Goal: Task Accomplishment & Management: Manage account settings

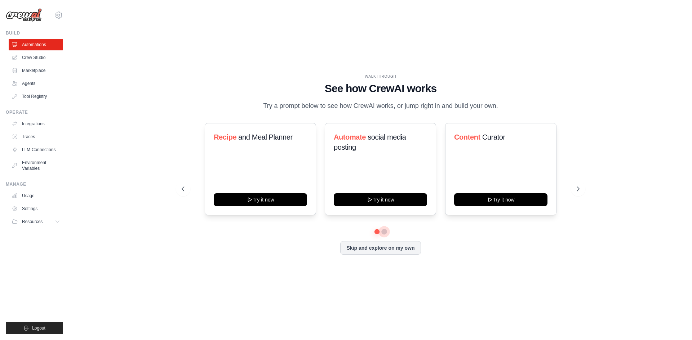
click at [384, 232] on button at bounding box center [384, 232] width 6 height 6
click at [45, 59] on link "Crew Studio" at bounding box center [36, 58] width 54 height 12
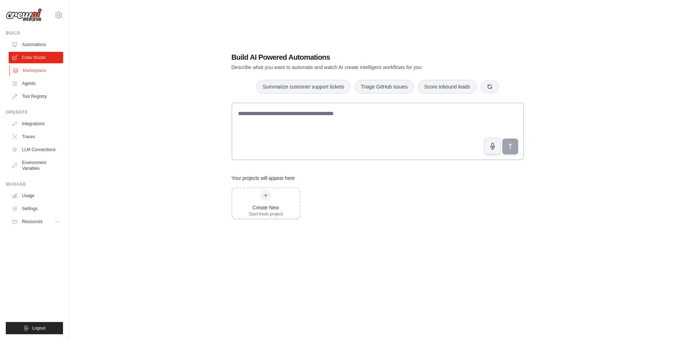
click at [37, 70] on link "Marketplace" at bounding box center [36, 71] width 54 height 12
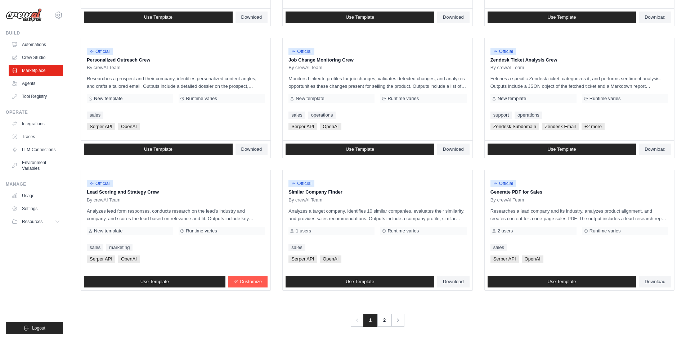
scroll to position [327, 0]
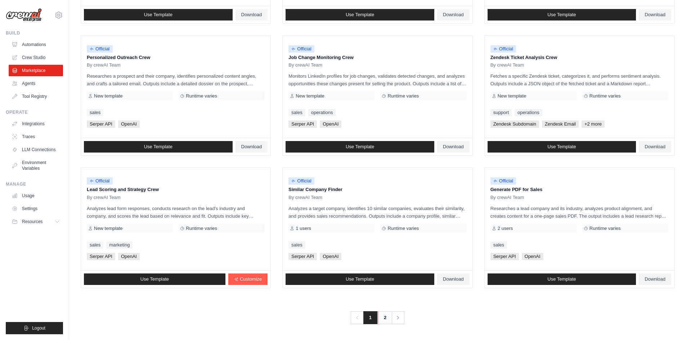
click at [386, 320] on link "2" at bounding box center [385, 318] width 14 height 13
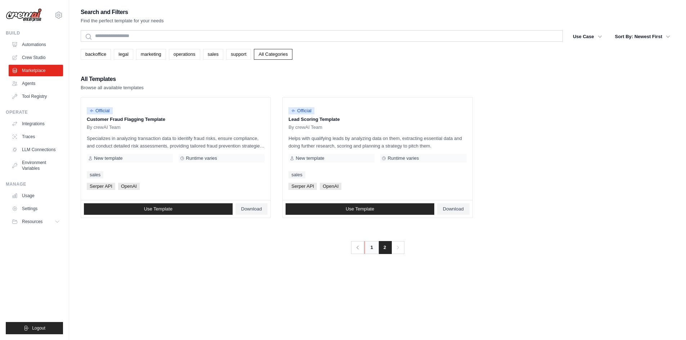
click at [368, 249] on link "1" at bounding box center [371, 247] width 14 height 13
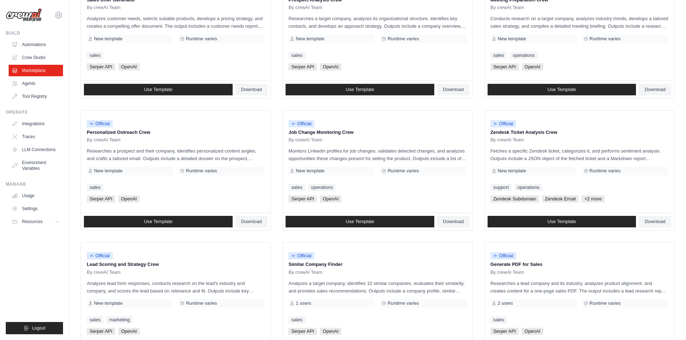
scroll to position [288, 0]
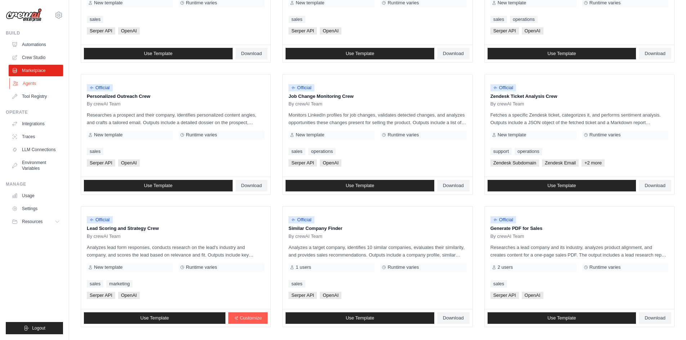
click at [34, 81] on link "Agents" at bounding box center [36, 84] width 54 height 12
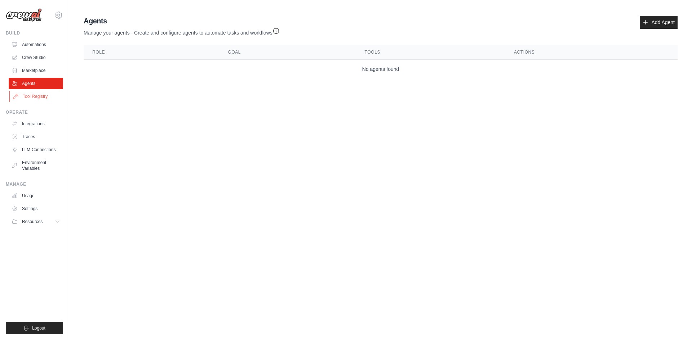
click at [38, 98] on link "Tool Registry" at bounding box center [36, 97] width 54 height 12
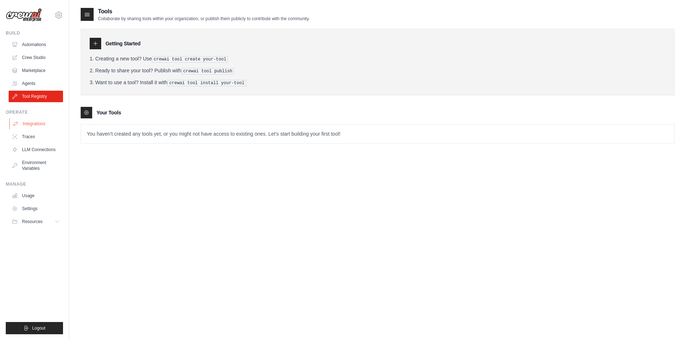
click at [34, 120] on link "Integrations" at bounding box center [36, 124] width 54 height 12
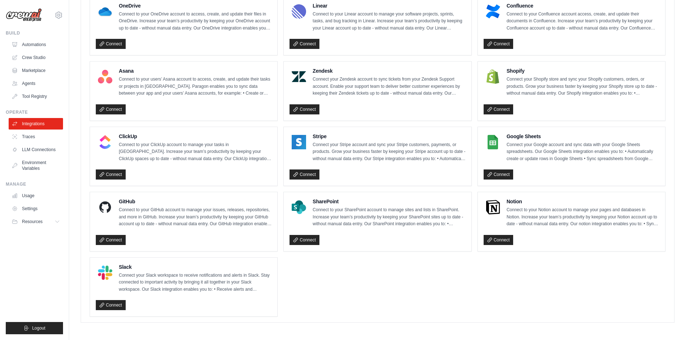
scroll to position [420, 0]
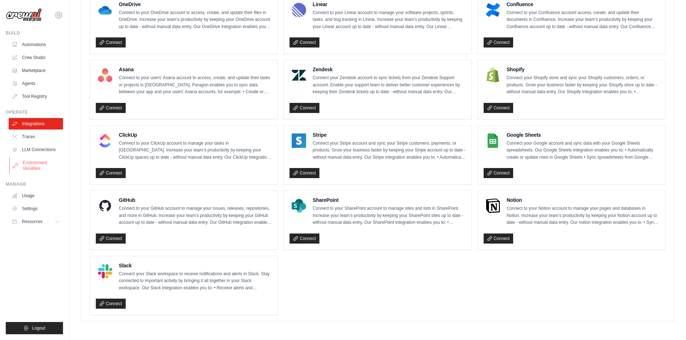
click at [29, 169] on link "Environment Variables" at bounding box center [36, 165] width 54 height 17
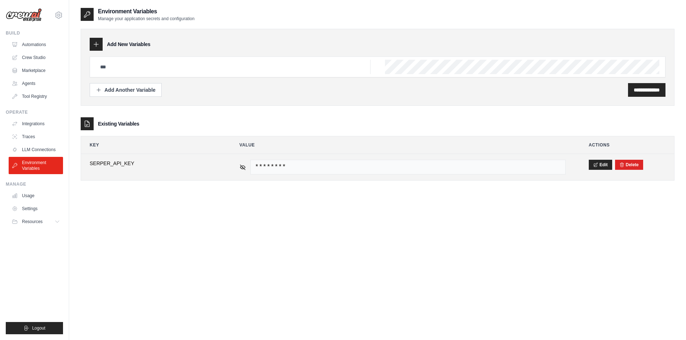
click at [446, 166] on span "********" at bounding box center [408, 167] width 316 height 15
click at [244, 168] on icon at bounding box center [242, 167] width 5 height 5
click at [244, 168] on icon at bounding box center [242, 166] width 5 height 3
click at [240, 167] on icon at bounding box center [243, 167] width 6 height 6
click at [475, 170] on span "e16891de1565f15b96605f7746e31b026e36cf1a" at bounding box center [408, 167] width 316 height 15
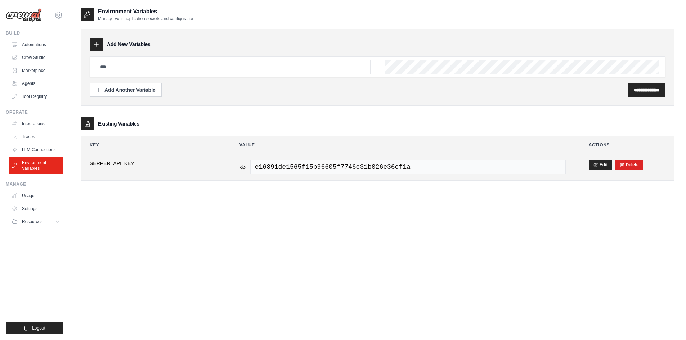
click at [388, 164] on span "e16891de1565f15b96605f7746e31b026e36cf1a" at bounding box center [408, 167] width 316 height 15
copy tr "e16891de1565f15b96605f7746e31b026e36cf1a"
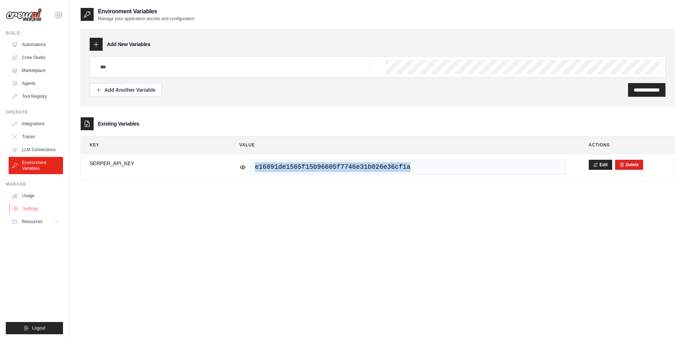
click at [35, 206] on link "Settings" at bounding box center [36, 209] width 54 height 12
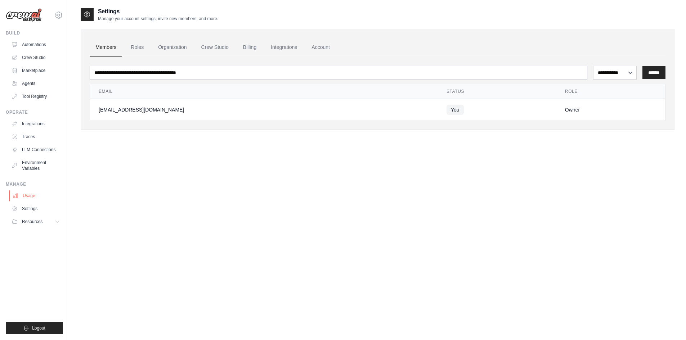
click at [33, 196] on link "Usage" at bounding box center [36, 196] width 54 height 12
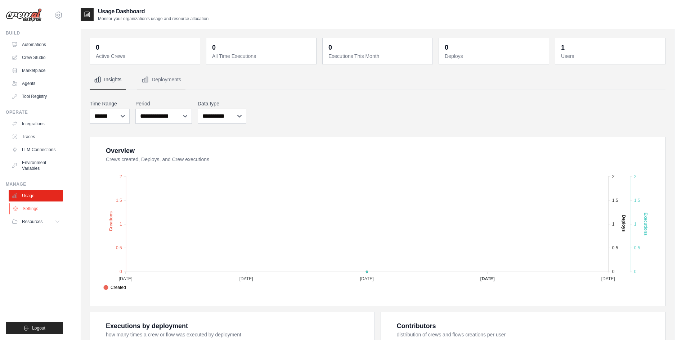
click at [35, 207] on link "Settings" at bounding box center [36, 209] width 54 height 12
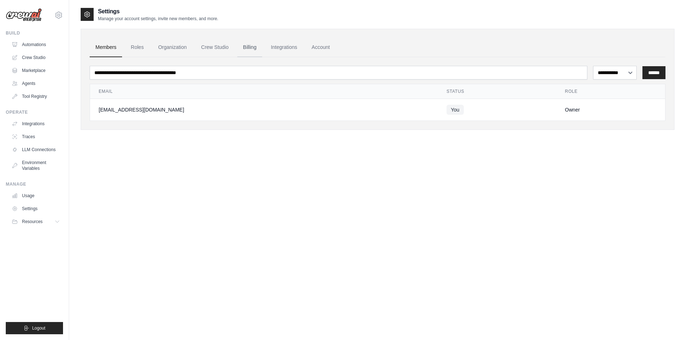
click at [246, 44] on link "Billing" at bounding box center [249, 47] width 25 height 19
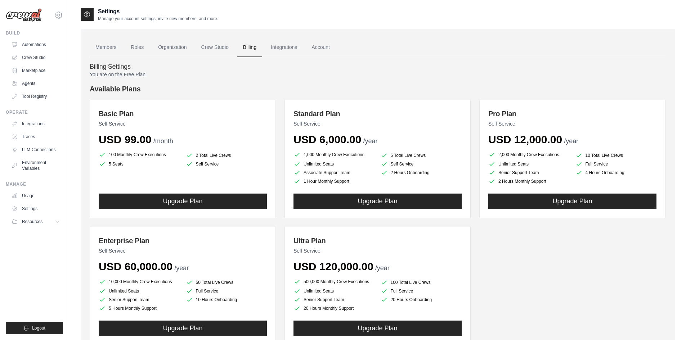
click at [247, 46] on link "Billing" at bounding box center [249, 47] width 25 height 19
click at [29, 79] on link "Agents" at bounding box center [36, 84] width 54 height 12
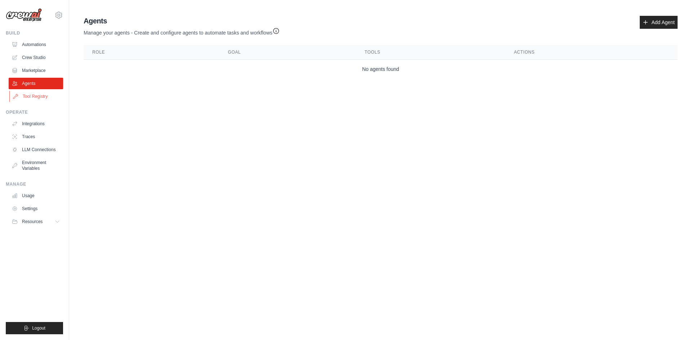
click at [36, 95] on link "Tool Registry" at bounding box center [36, 97] width 54 height 12
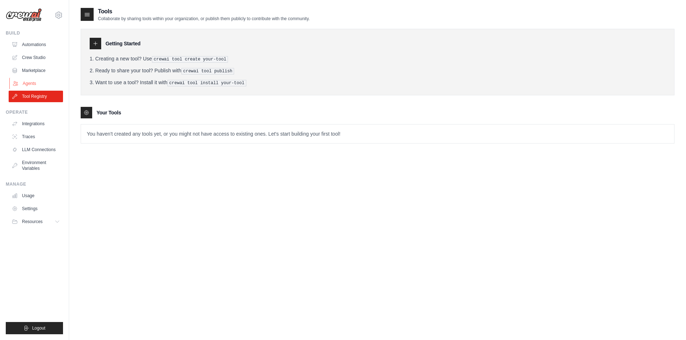
click at [41, 79] on link "Agents" at bounding box center [36, 84] width 54 height 12
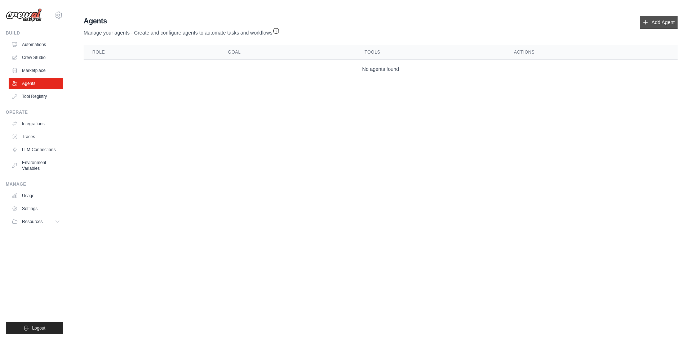
click at [649, 20] on link "Add Agent" at bounding box center [658, 22] width 38 height 13
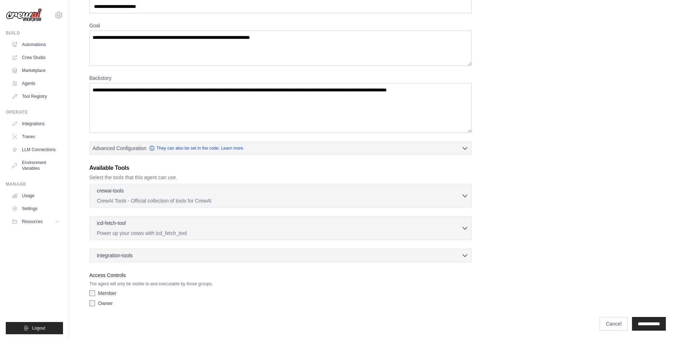
scroll to position [46, 0]
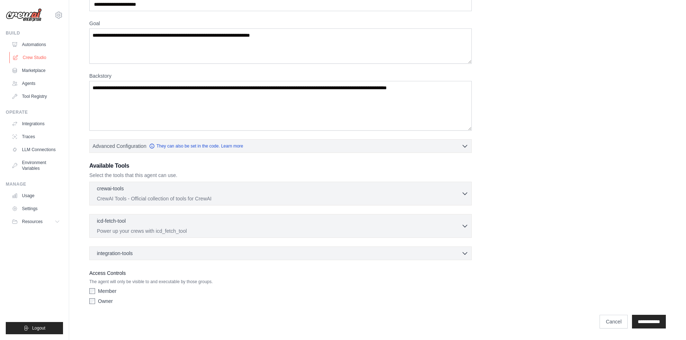
click at [37, 54] on link "Crew Studio" at bounding box center [36, 58] width 54 height 12
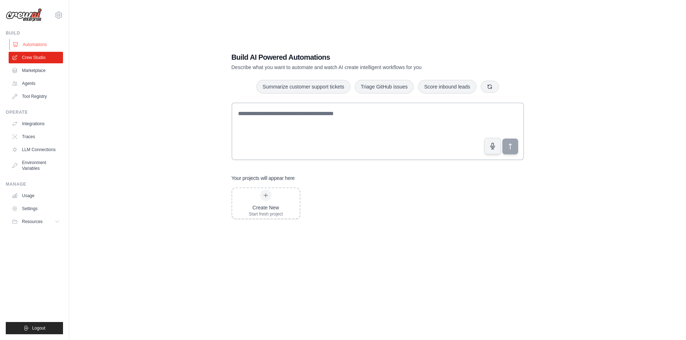
click at [36, 41] on link "Automations" at bounding box center [36, 45] width 54 height 12
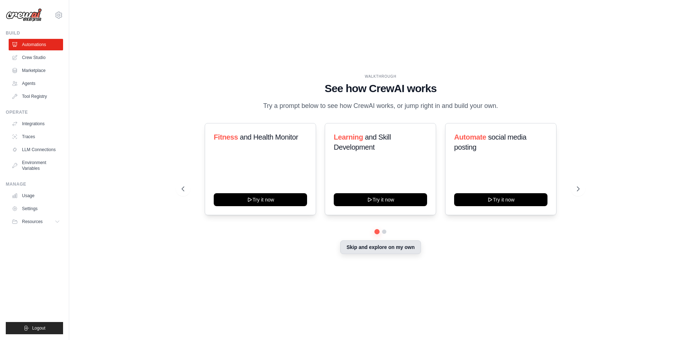
click at [388, 249] on button "Skip and explore on my own" at bounding box center [380, 248] width 80 height 14
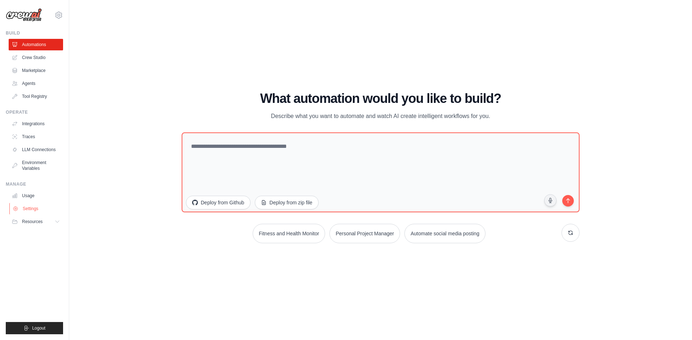
click at [38, 213] on link "Settings" at bounding box center [36, 209] width 54 height 12
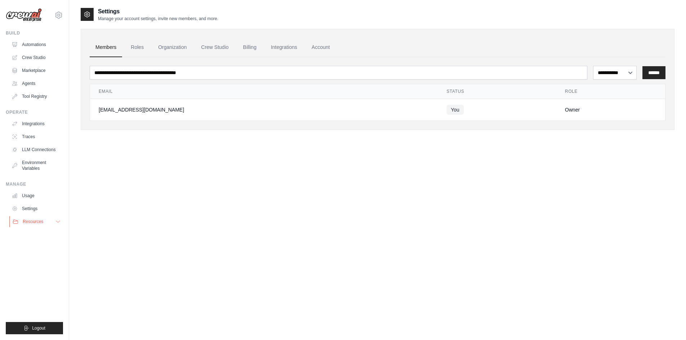
click at [41, 219] on span "Resources" at bounding box center [33, 222] width 21 height 6
click at [46, 233] on span "Documentation" at bounding box center [40, 234] width 29 height 6
